Goal: Task Accomplishment & Management: Manage account settings

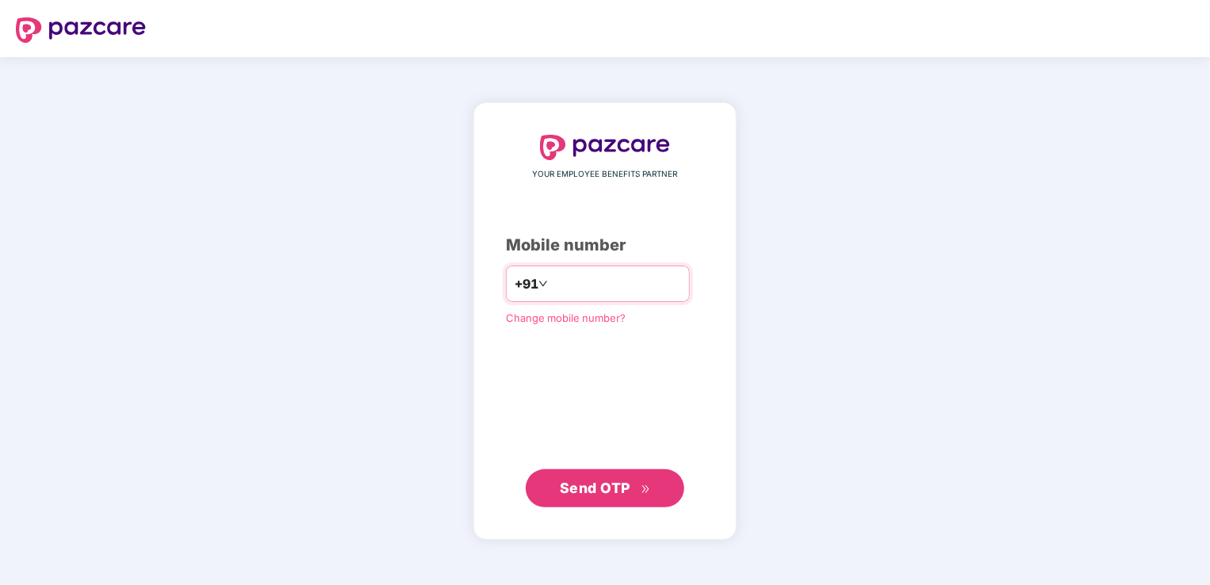
type input "**********"
click at [587, 485] on span "Send OTP" at bounding box center [595, 487] width 71 height 17
click at [1128, 469] on div "**********" at bounding box center [605, 321] width 1210 height 528
click at [588, 497] on span "Send OTP" at bounding box center [605, 488] width 91 height 22
click at [579, 489] on span "Send OTP" at bounding box center [595, 487] width 71 height 17
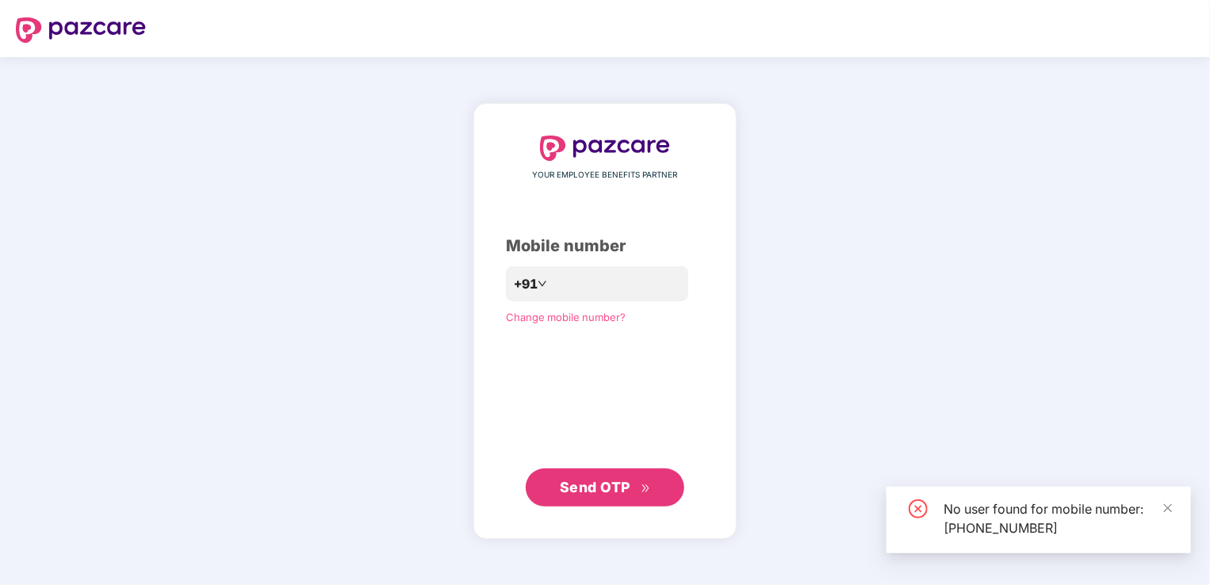
click at [579, 489] on span "Send OTP" at bounding box center [595, 487] width 71 height 17
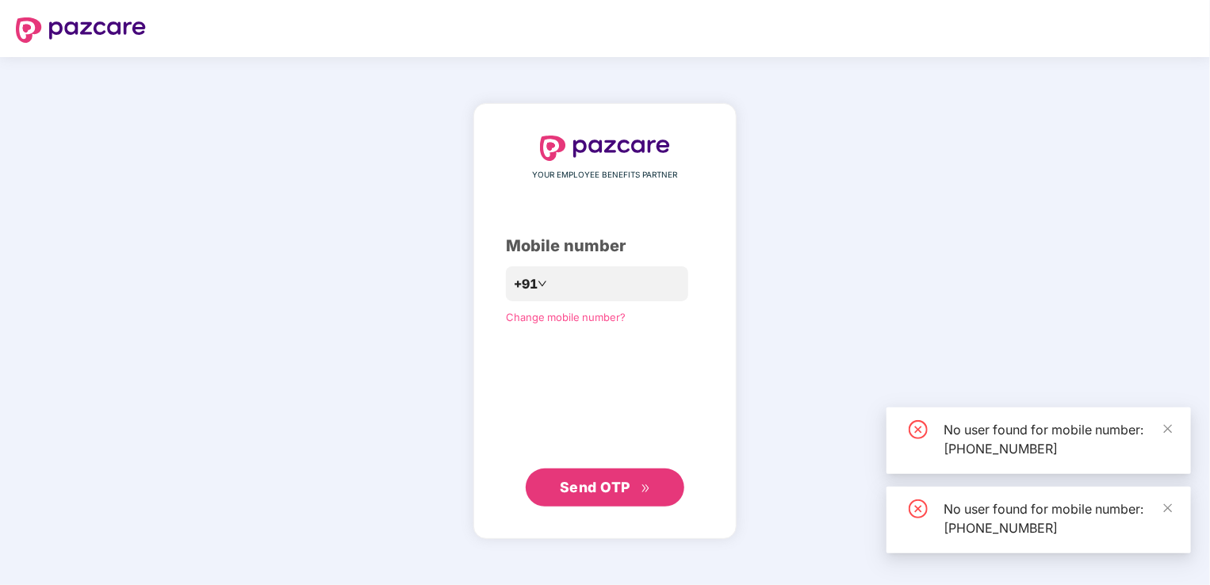
click at [225, 394] on div "**********" at bounding box center [605, 321] width 1210 height 528
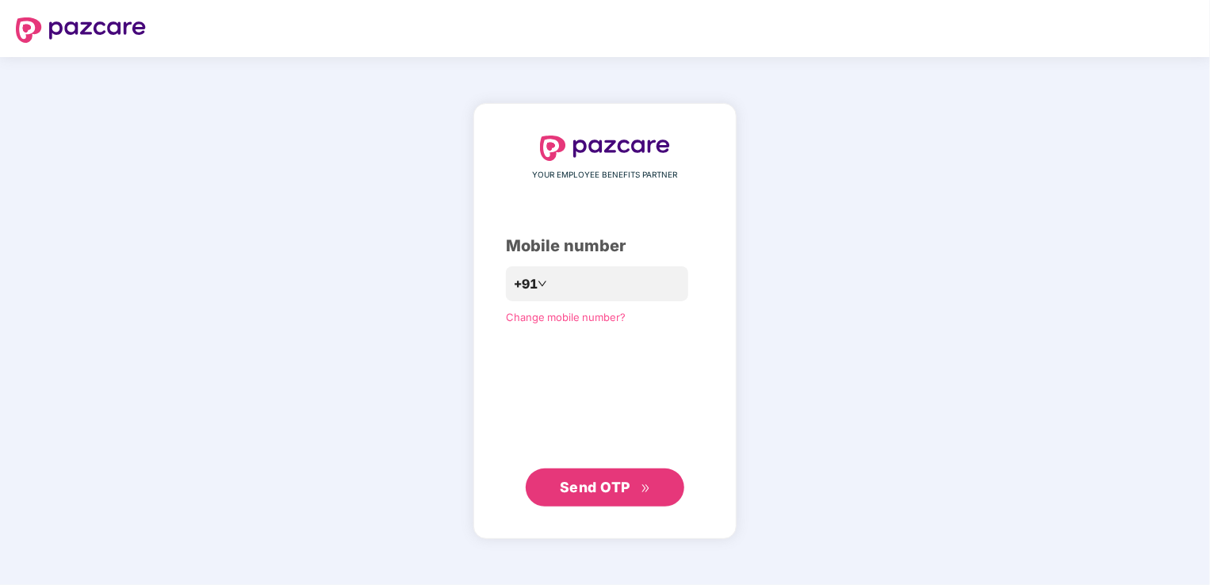
click at [605, 477] on span "Send OTP" at bounding box center [605, 488] width 91 height 22
click at [945, 373] on div "**********" at bounding box center [605, 321] width 1210 height 528
click at [604, 490] on span "Send OTP" at bounding box center [595, 487] width 71 height 17
click at [609, 490] on span "Send OTP" at bounding box center [595, 487] width 71 height 17
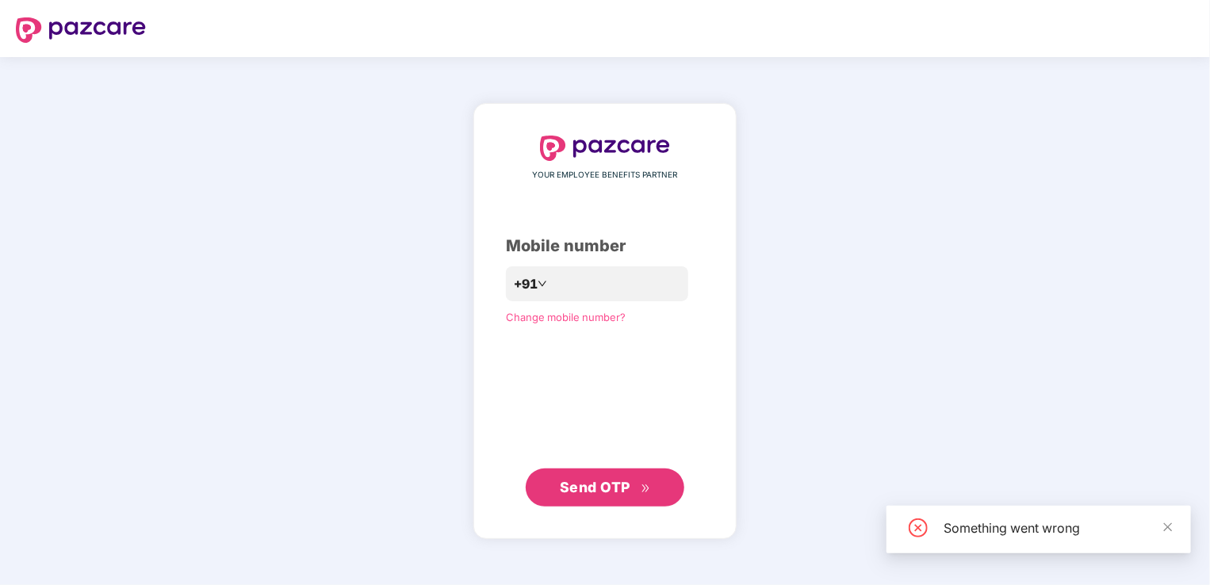
click at [825, 282] on div "**********" at bounding box center [605, 321] width 1210 height 528
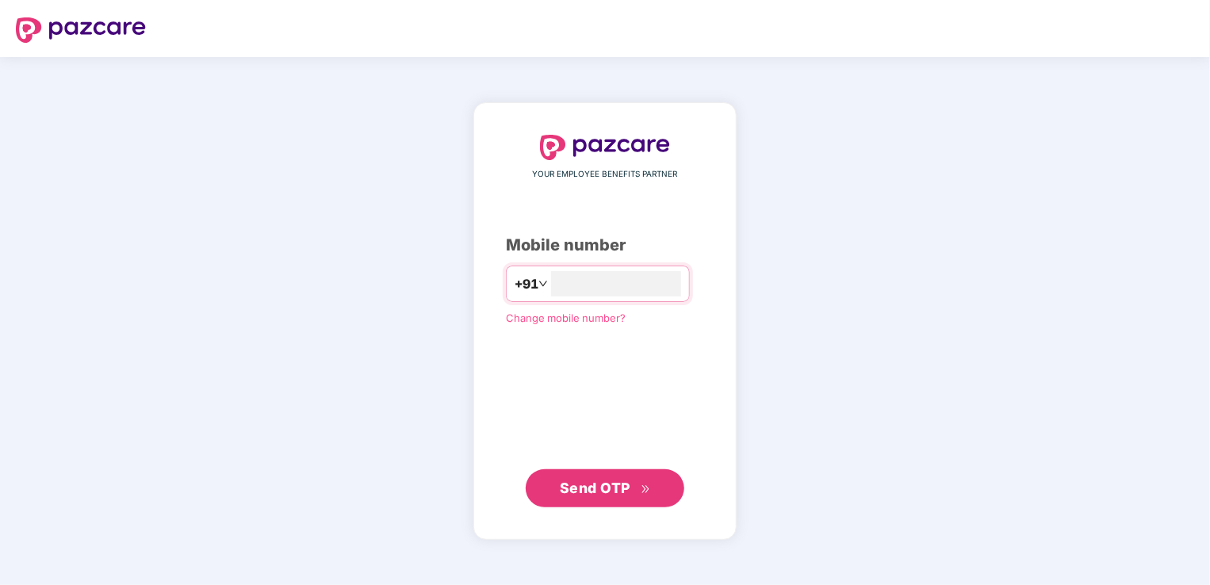
click at [558, 317] on span "Change mobile number?" at bounding box center [566, 318] width 120 height 13
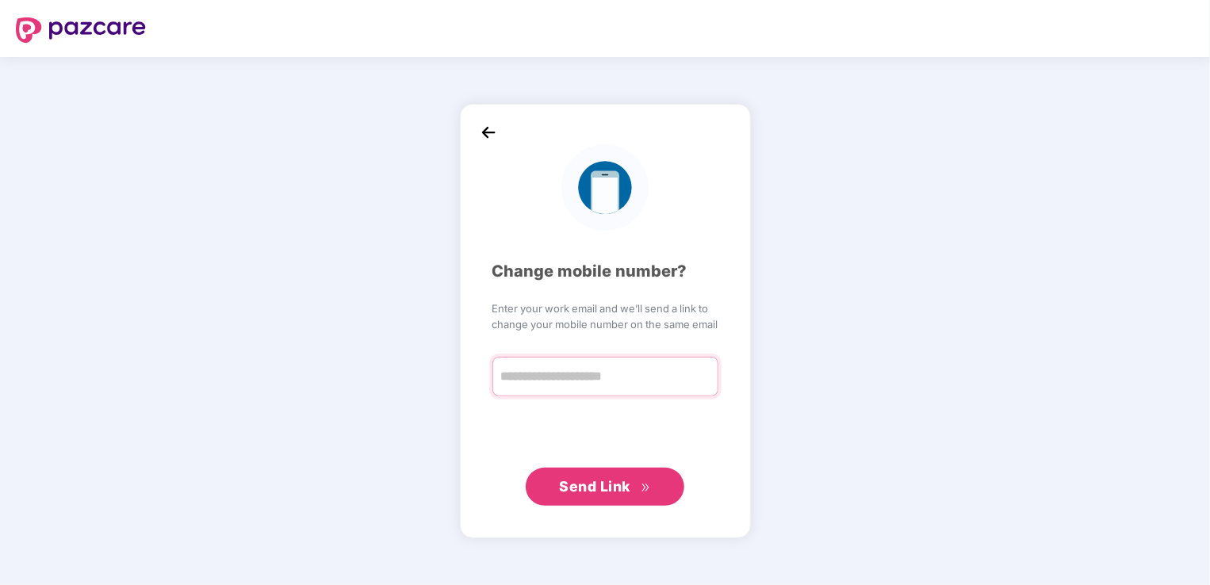
click at [565, 379] on input "text" at bounding box center [605, 377] width 226 height 40
type input "**********"
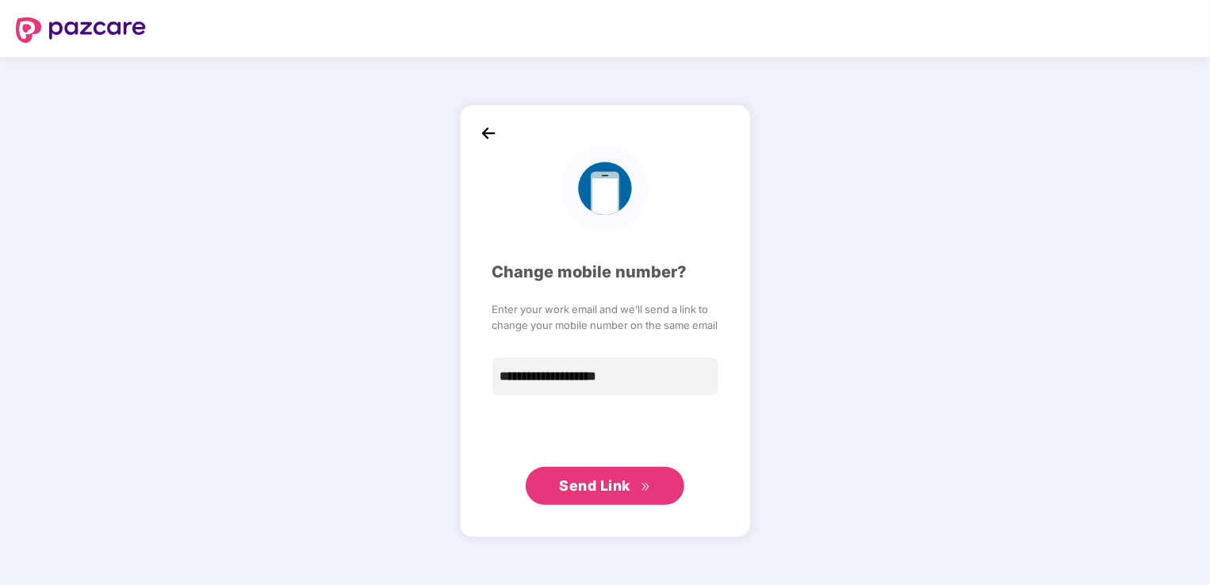
click at [611, 485] on span "Send Link" at bounding box center [594, 485] width 71 height 17
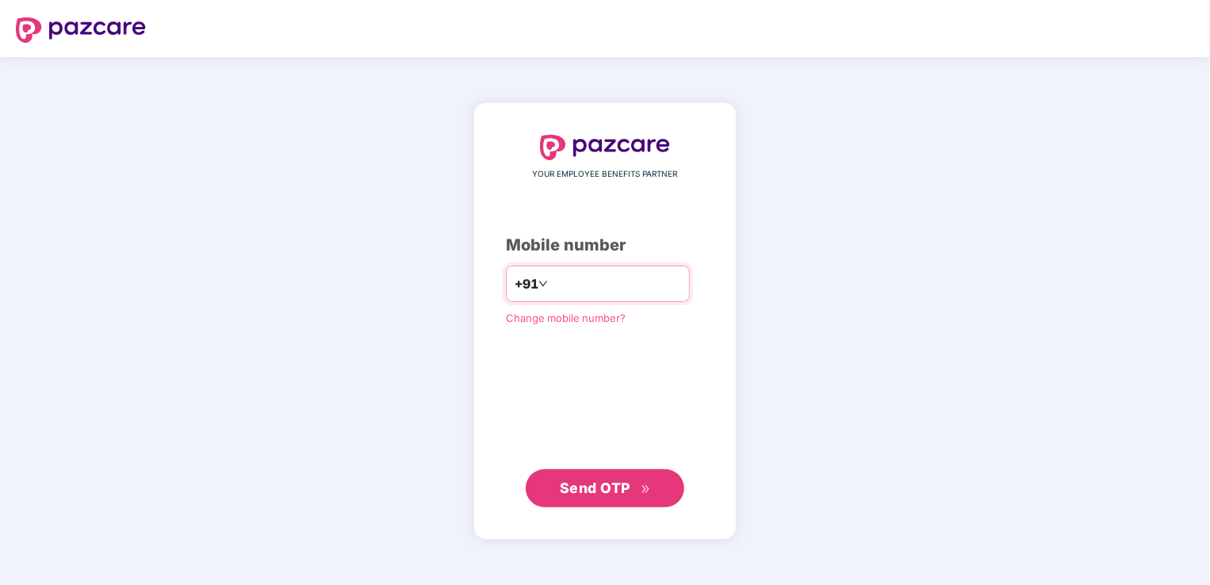
click at [575, 286] on input "number" at bounding box center [616, 283] width 130 height 25
type input "**********"
click at [615, 492] on span "Send OTP" at bounding box center [595, 488] width 71 height 17
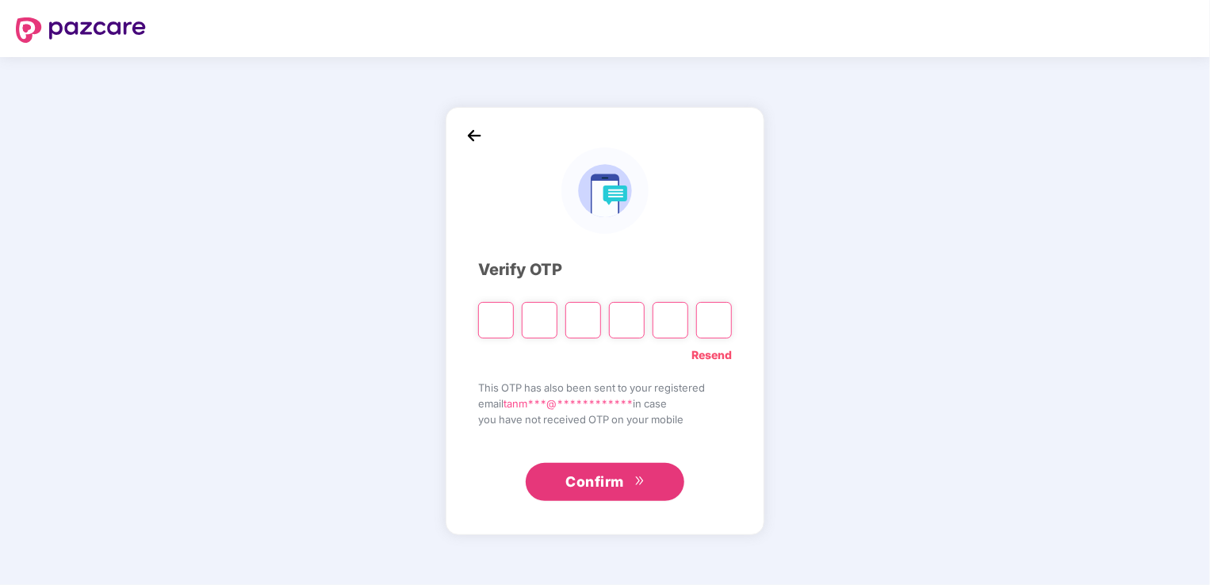
type input "*"
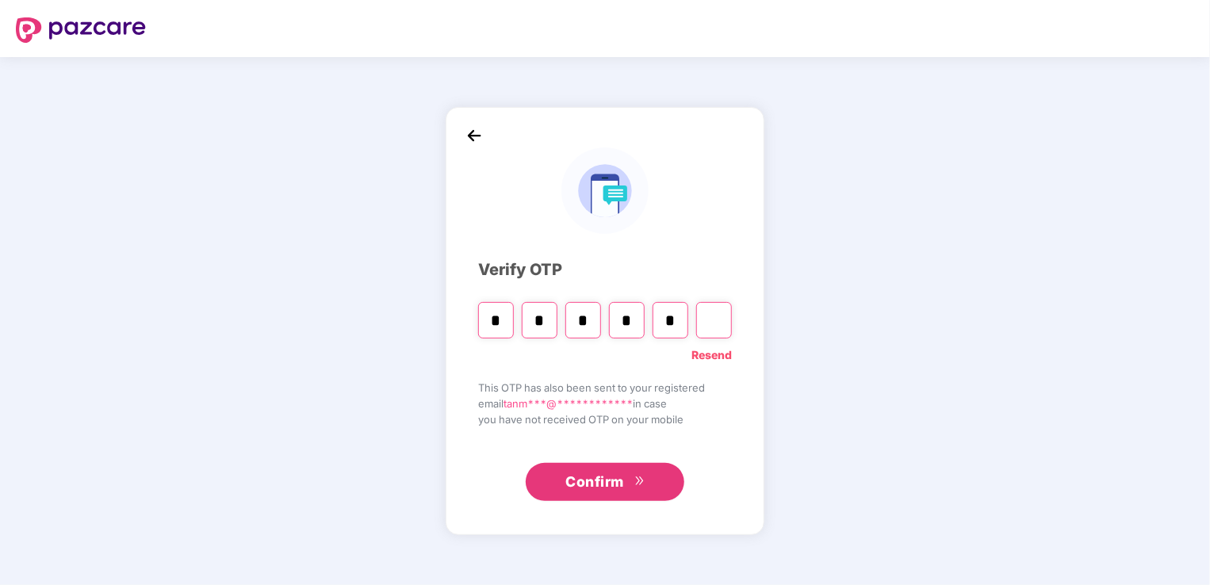
type input "*"
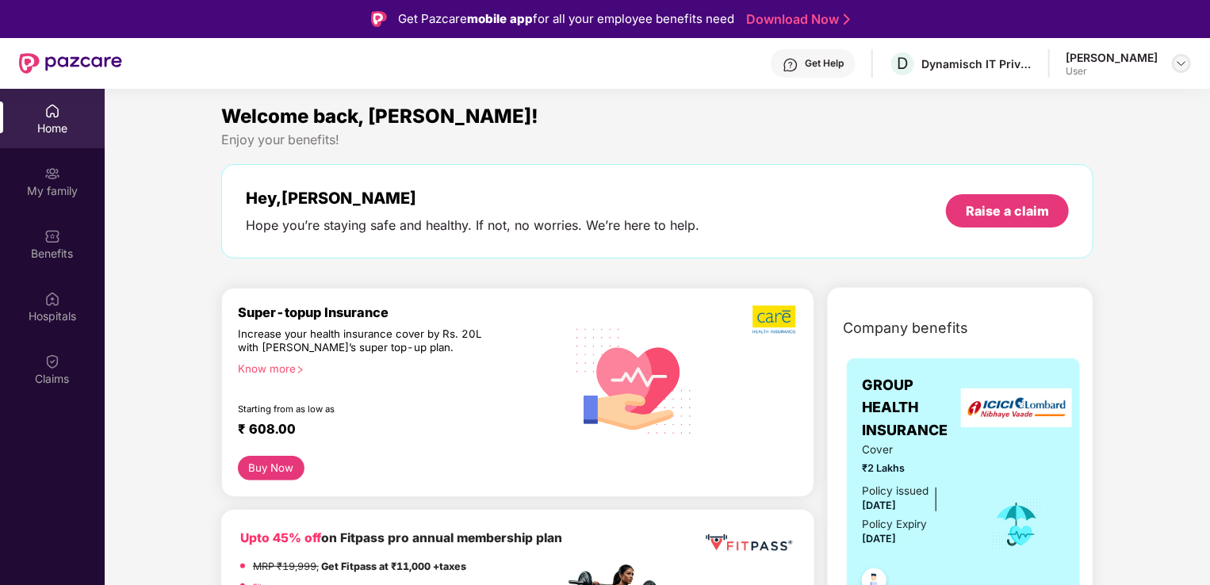
click at [1185, 65] on img at bounding box center [1181, 63] width 13 height 13
click at [48, 188] on div "My family" at bounding box center [52, 191] width 105 height 16
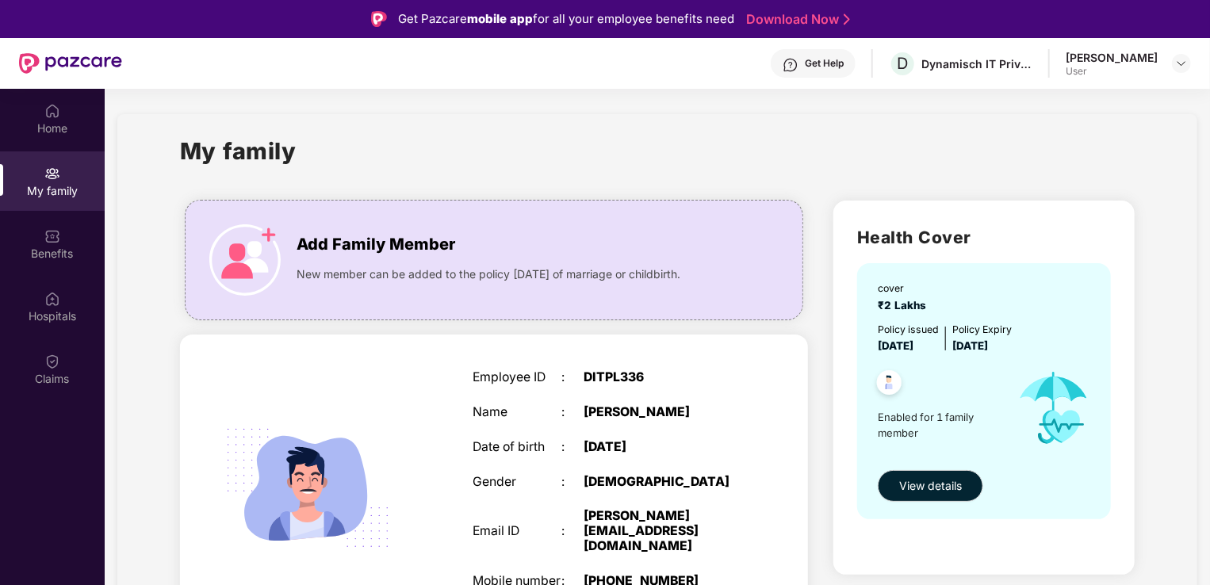
scroll to position [35, 0]
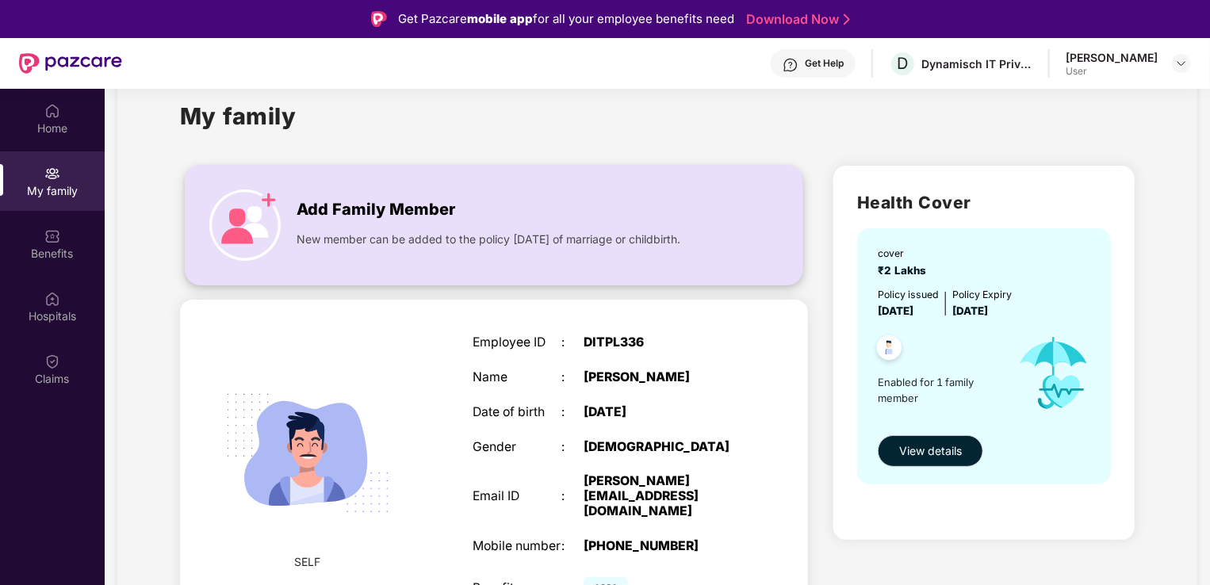
click at [454, 221] on div "Add Family Member" at bounding box center [510, 206] width 427 height 33
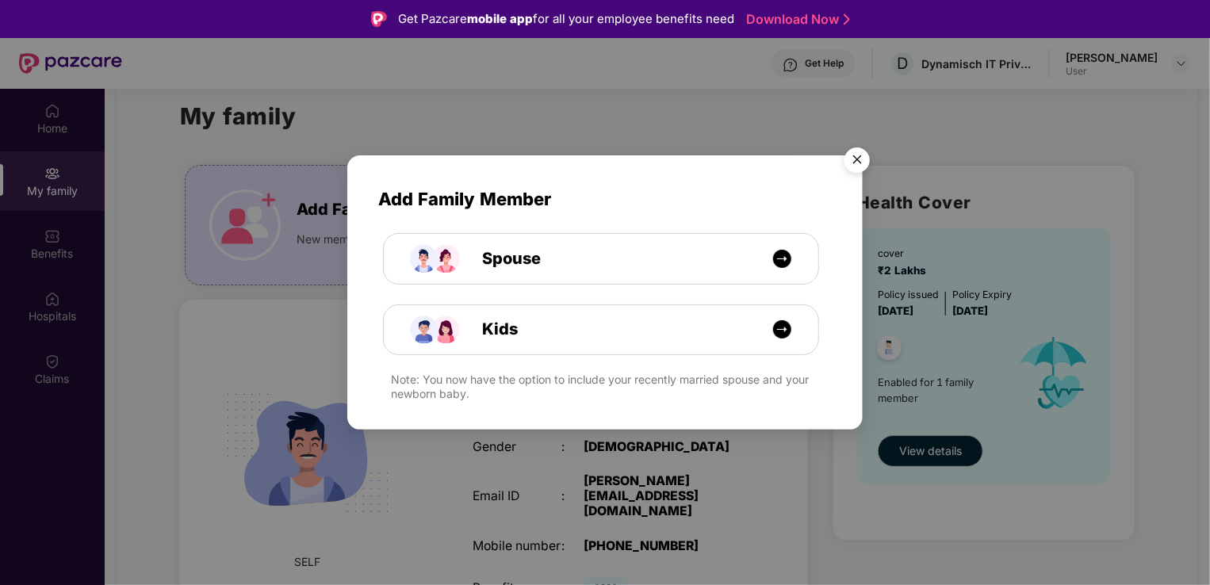
click at [861, 161] on img "Close" at bounding box center [857, 162] width 44 height 44
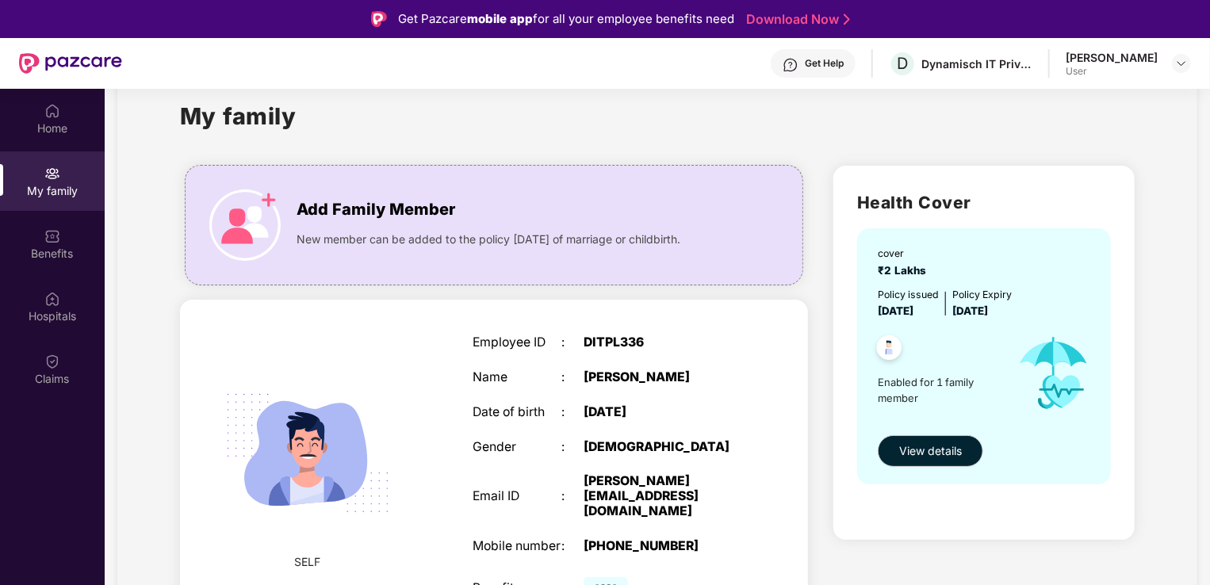
scroll to position [89, 0]
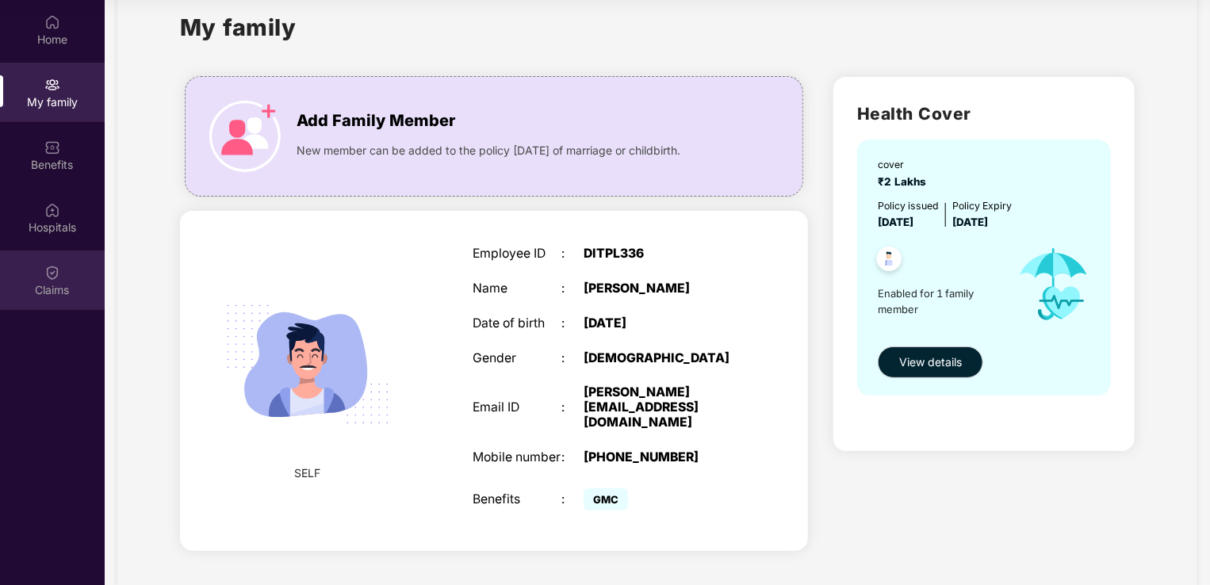
click at [68, 278] on div "Claims" at bounding box center [52, 280] width 105 height 59
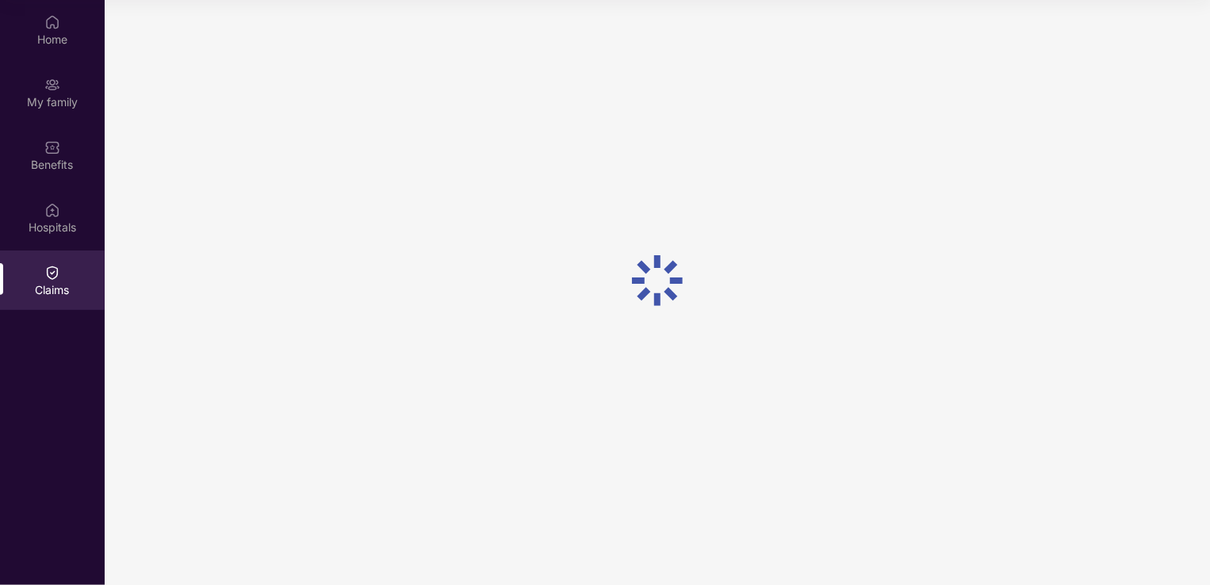
scroll to position [0, 0]
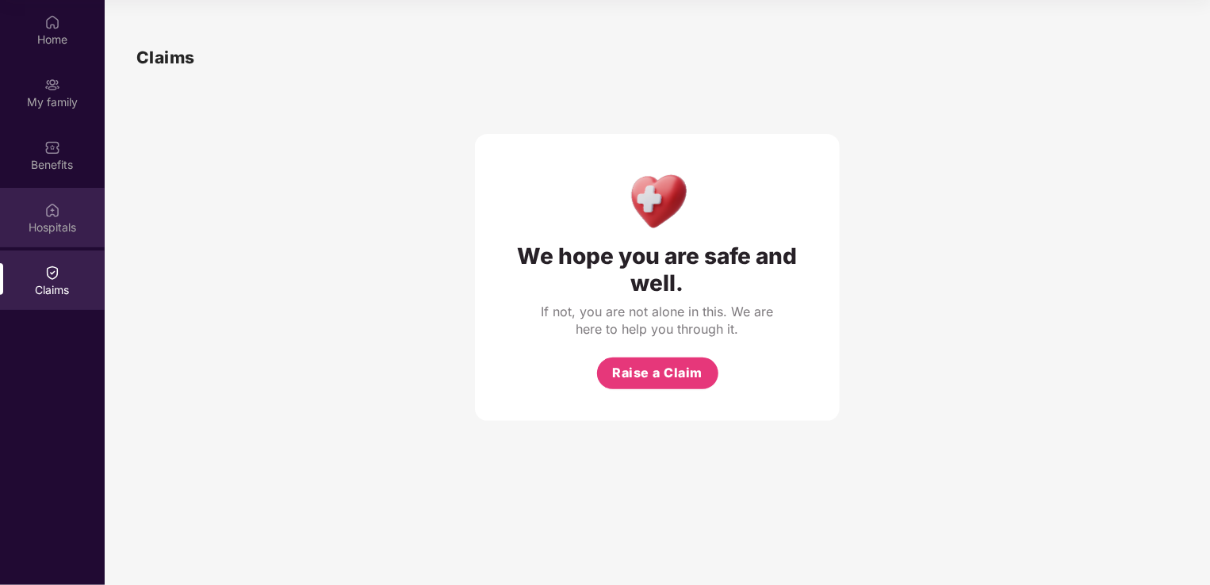
click at [48, 235] on div "Hospitals" at bounding box center [52, 228] width 105 height 16
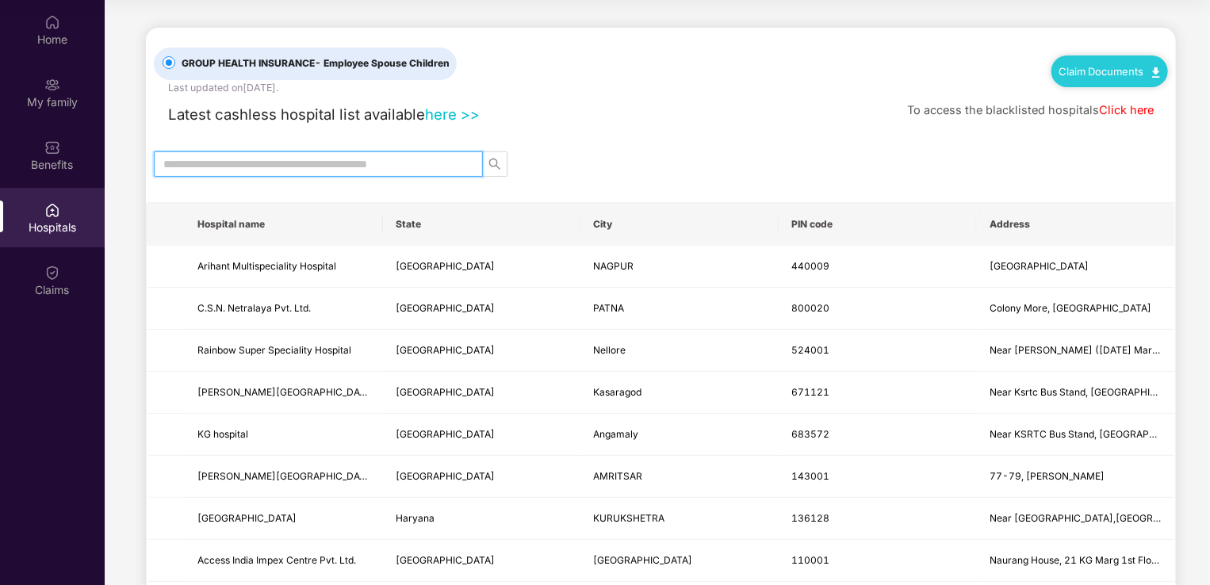
click at [363, 161] on input "text" at bounding box center [311, 163] width 297 height 17
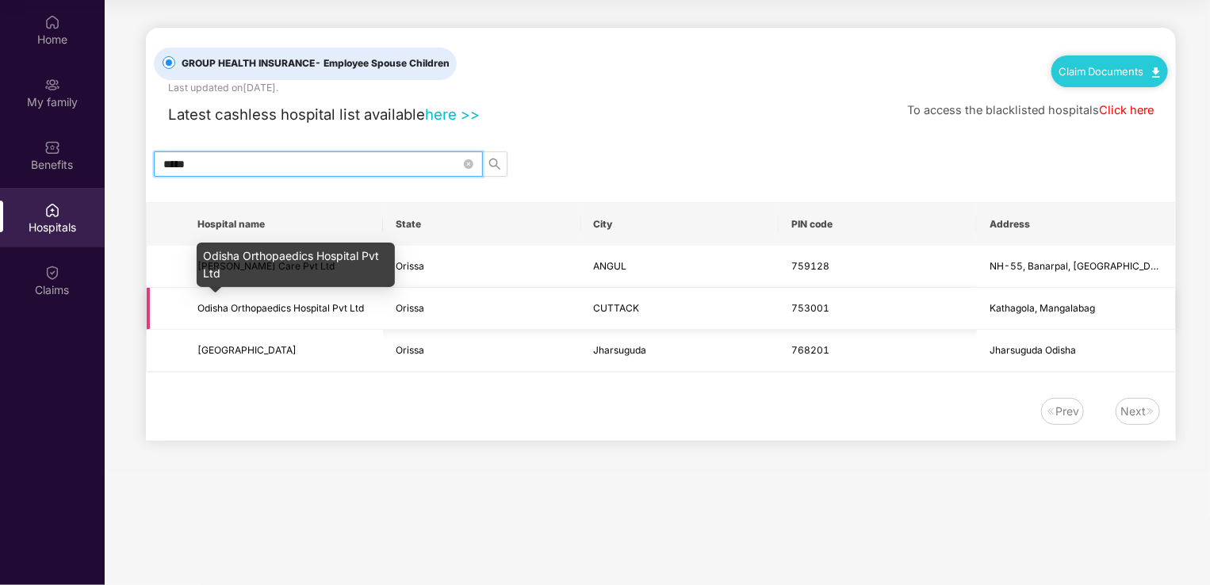
type input "*****"
click at [286, 311] on span "Odisha Orthopaedics Hospital Pvt Ltd" at bounding box center [280, 308] width 167 height 12
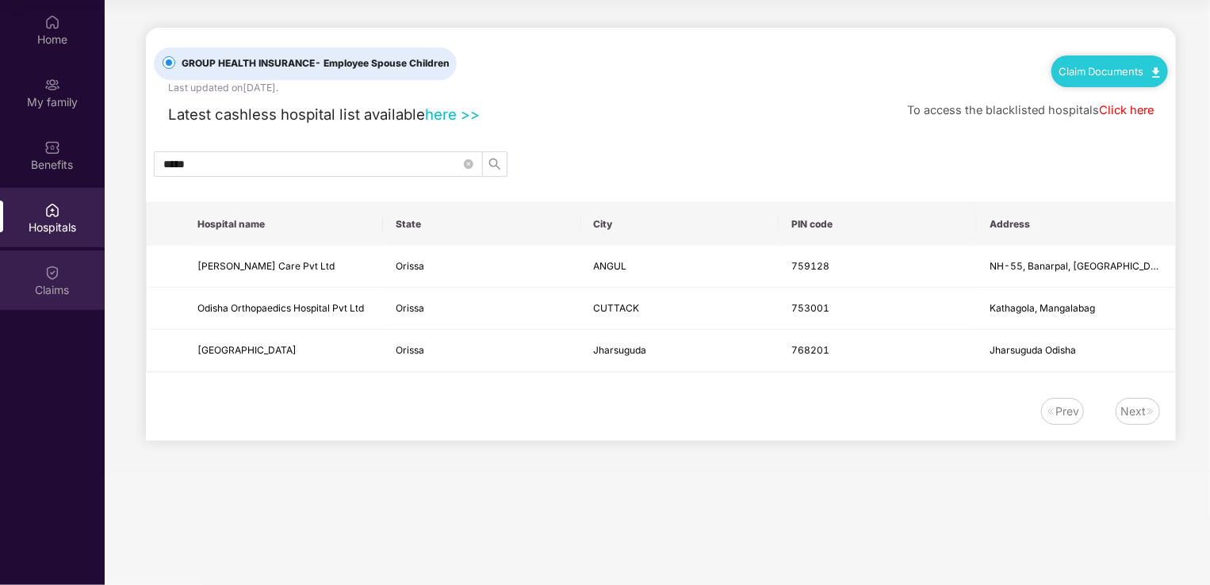
click at [22, 296] on div "Claims" at bounding box center [52, 290] width 105 height 16
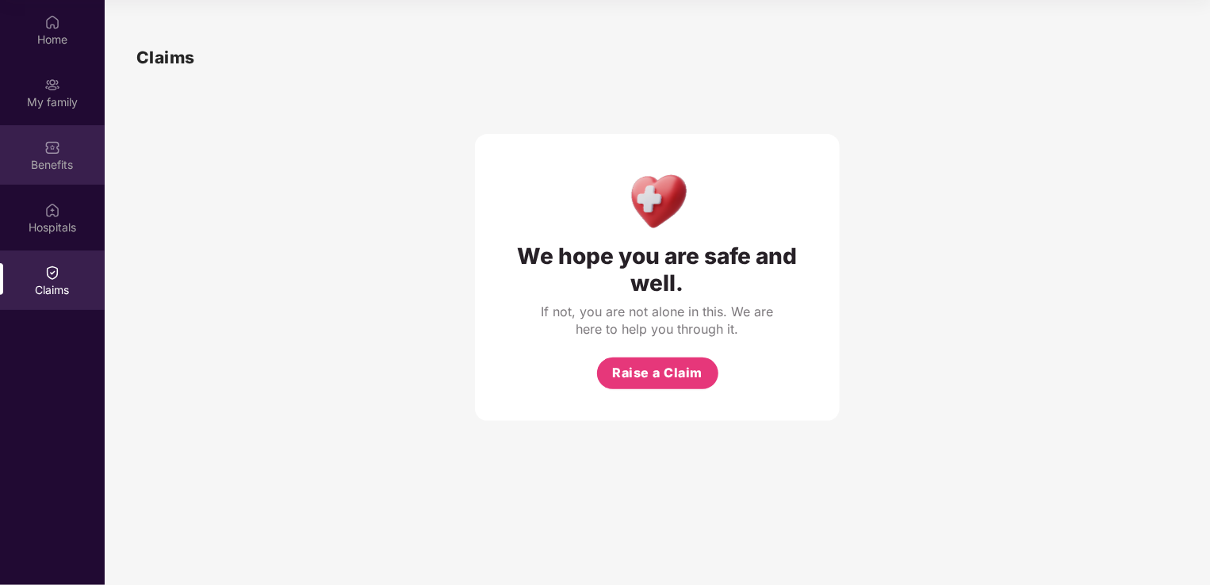
click at [63, 142] on div "Benefits" at bounding box center [52, 154] width 105 height 59
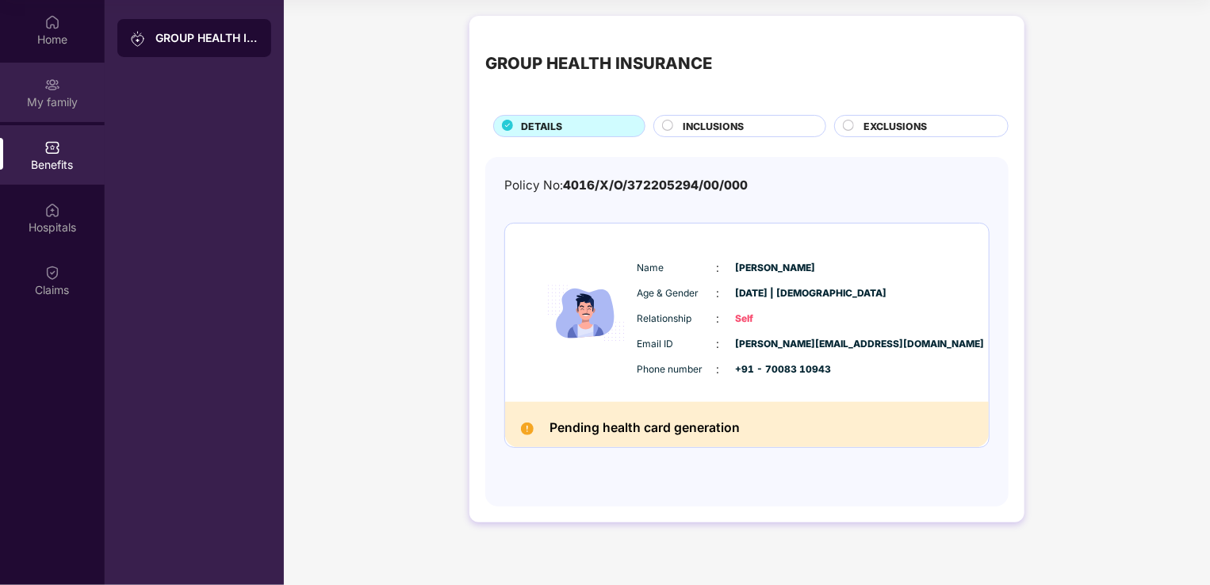
click at [59, 98] on div "My family" at bounding box center [52, 102] width 105 height 16
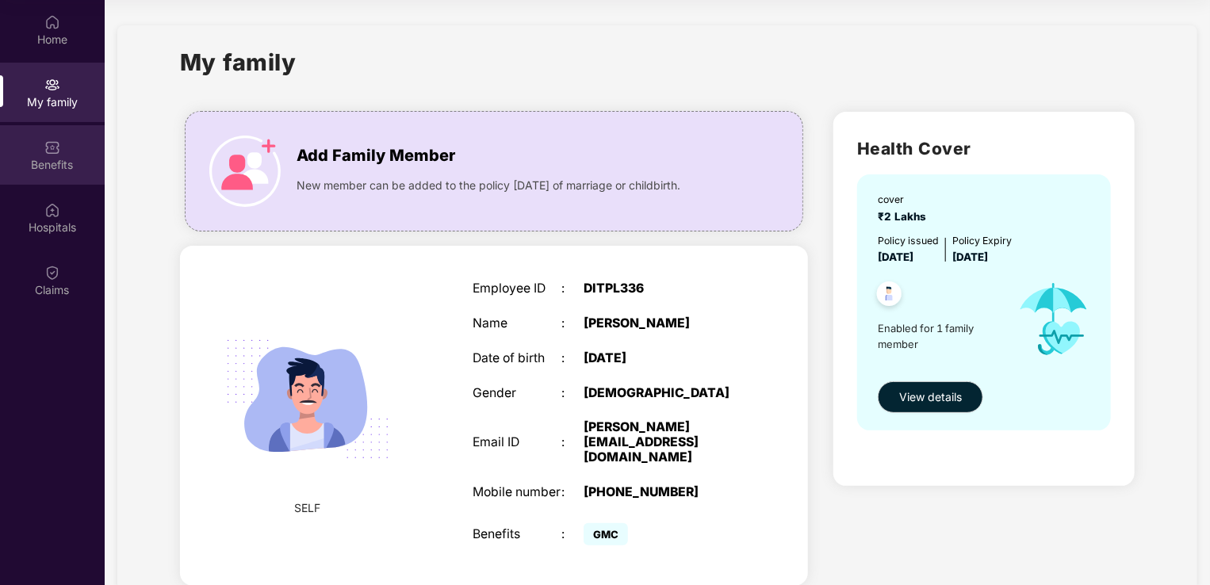
click at [52, 153] on img at bounding box center [52, 148] width 16 height 16
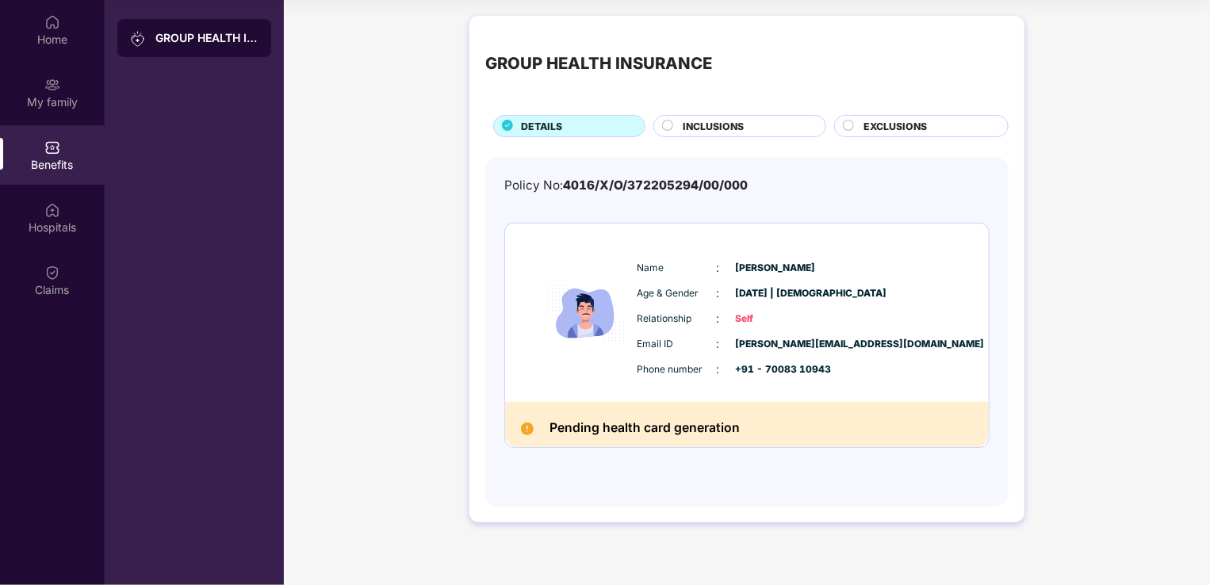
click at [722, 121] on span "INCLUSIONS" at bounding box center [714, 126] width 61 height 15
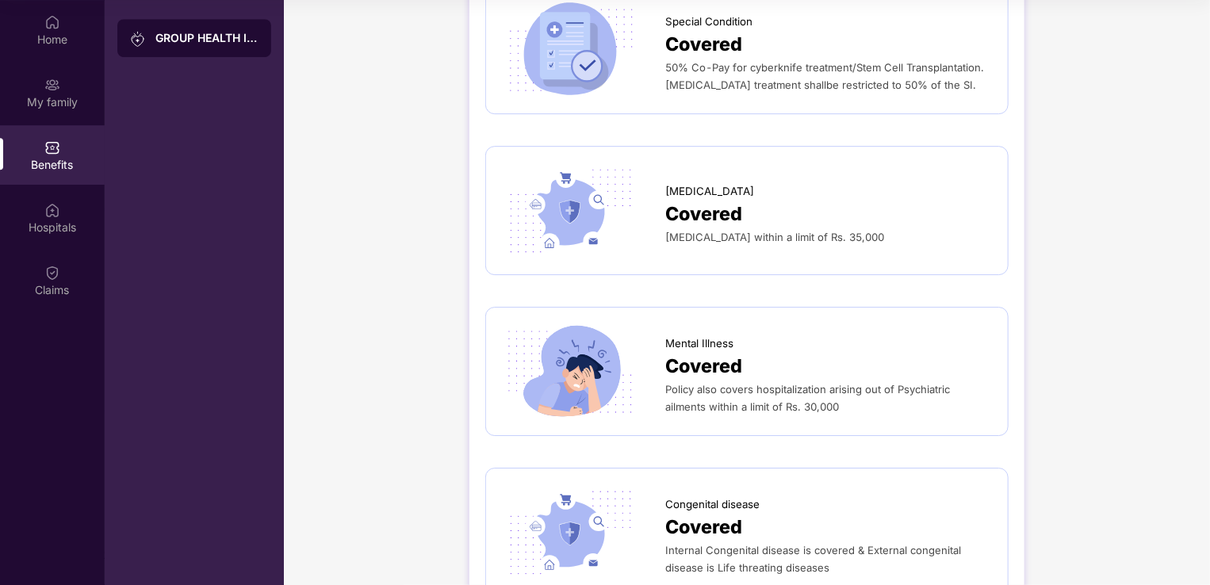
scroll to position [2540, 0]
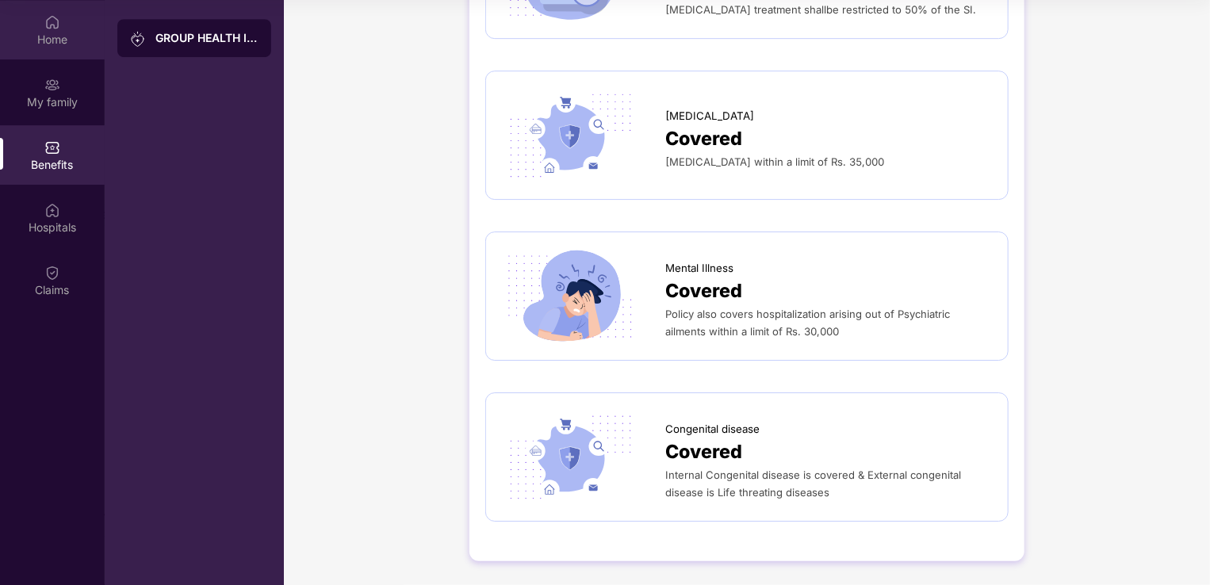
click at [65, 45] on div "Home" at bounding box center [52, 40] width 105 height 16
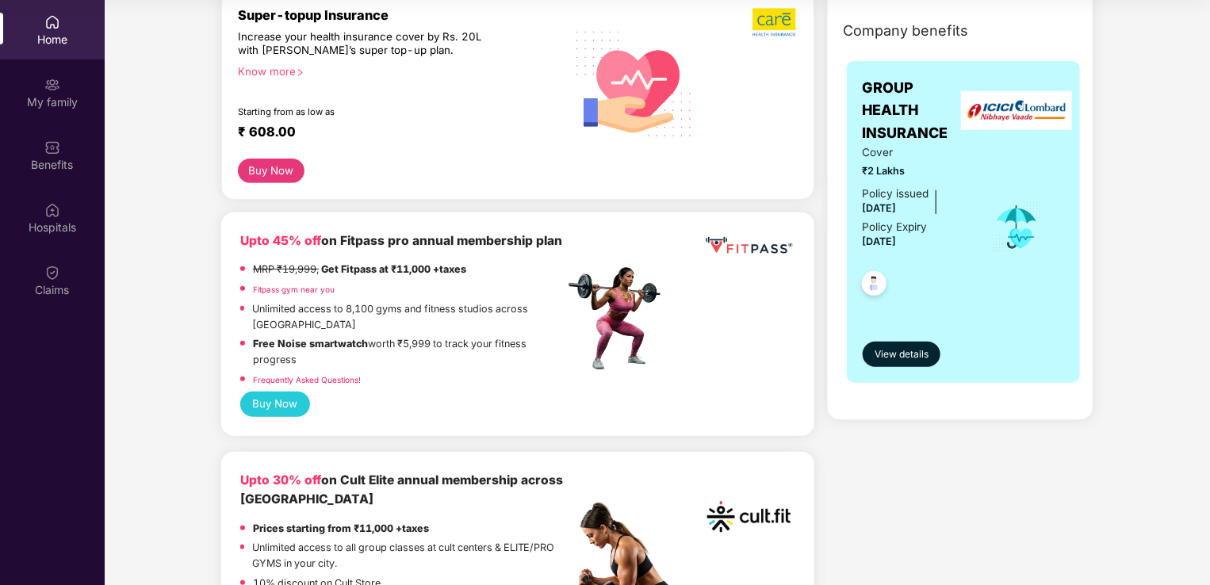
scroll to position [209, 0]
